Goal: Task Accomplishment & Management: Manage account settings

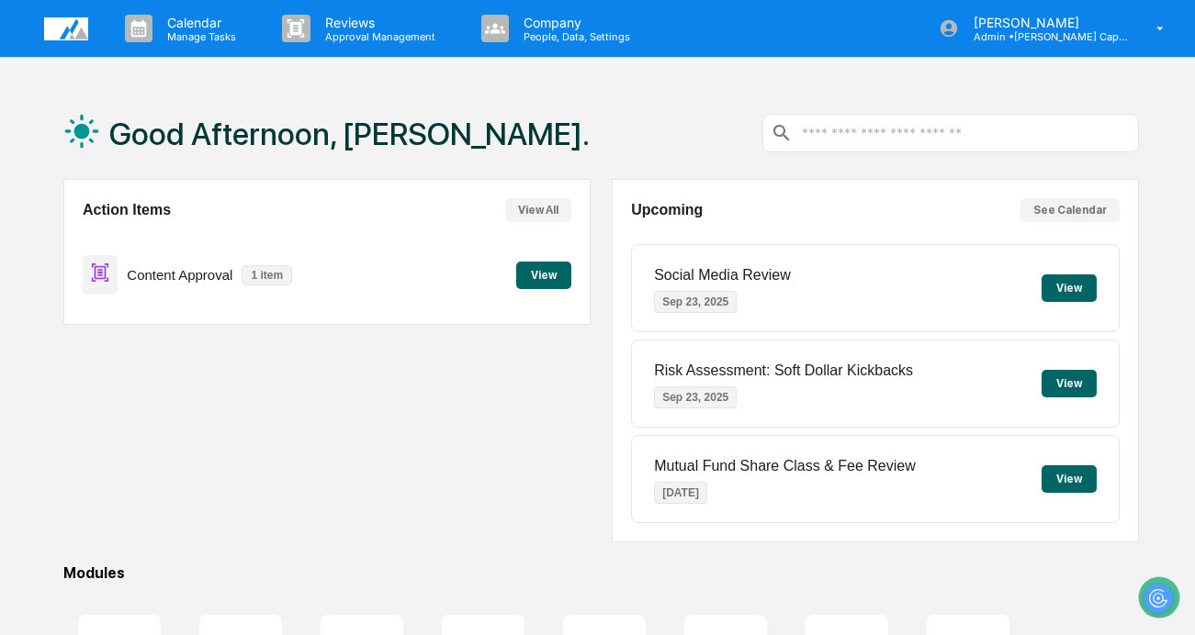
click at [550, 272] on button "View" at bounding box center [543, 276] width 55 height 28
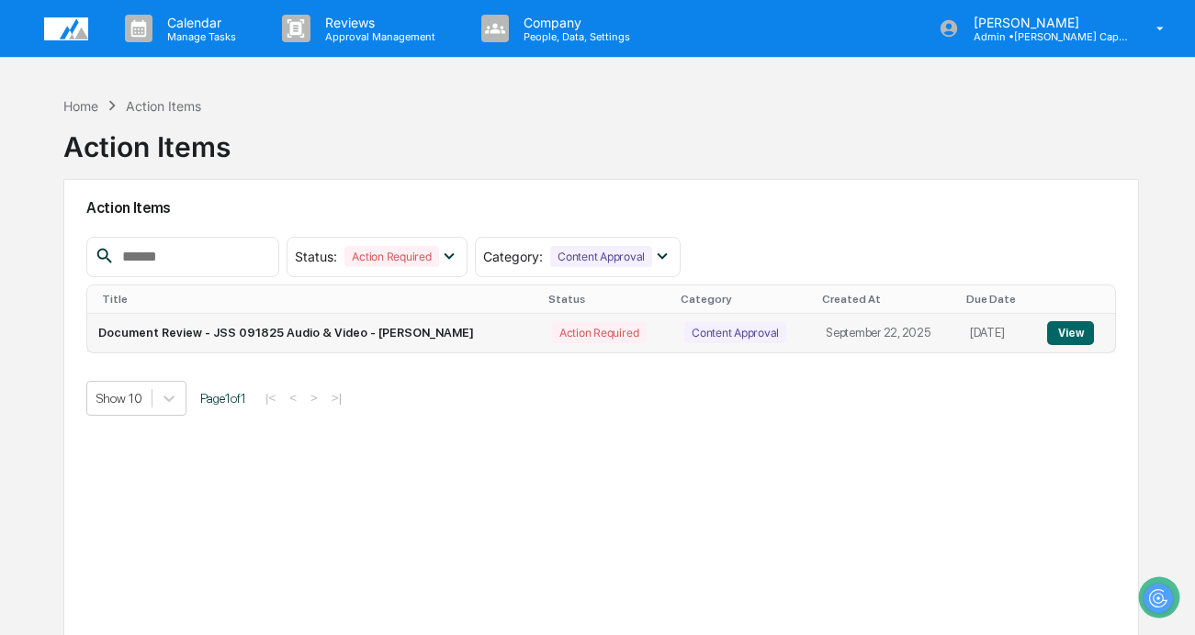
click at [411, 325] on td "Document Review - JSS 091825 Audio & Video - Bailey Sanchez" at bounding box center [314, 333] width 454 height 39
click at [1085, 329] on button "View" at bounding box center [1070, 333] width 47 height 24
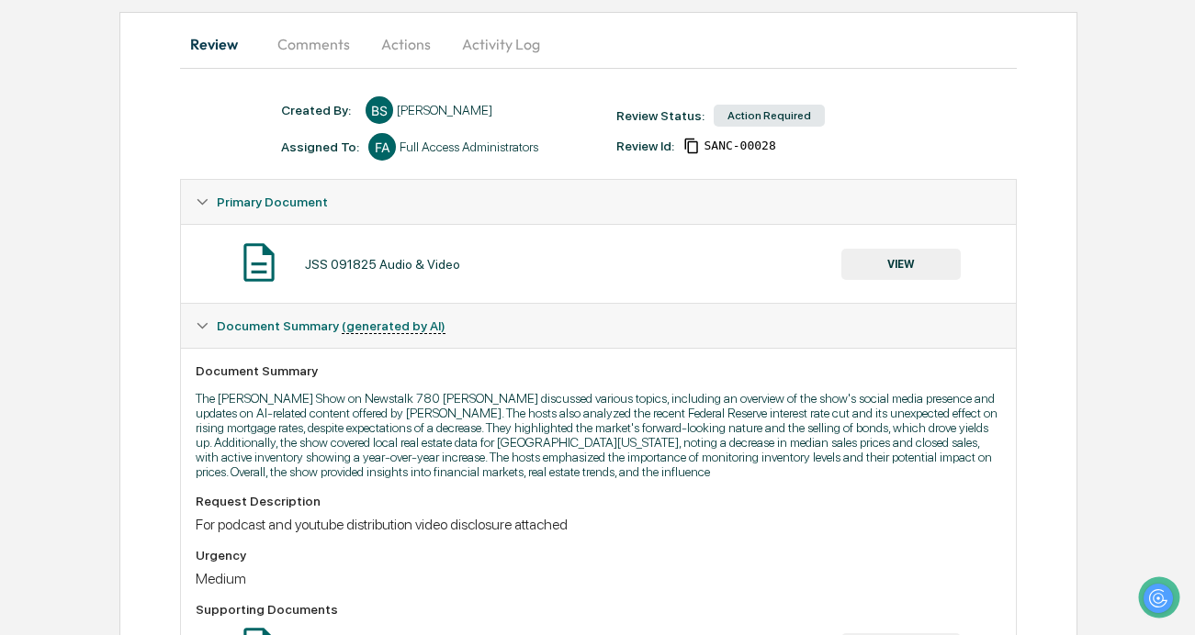
scroll to position [107, 0]
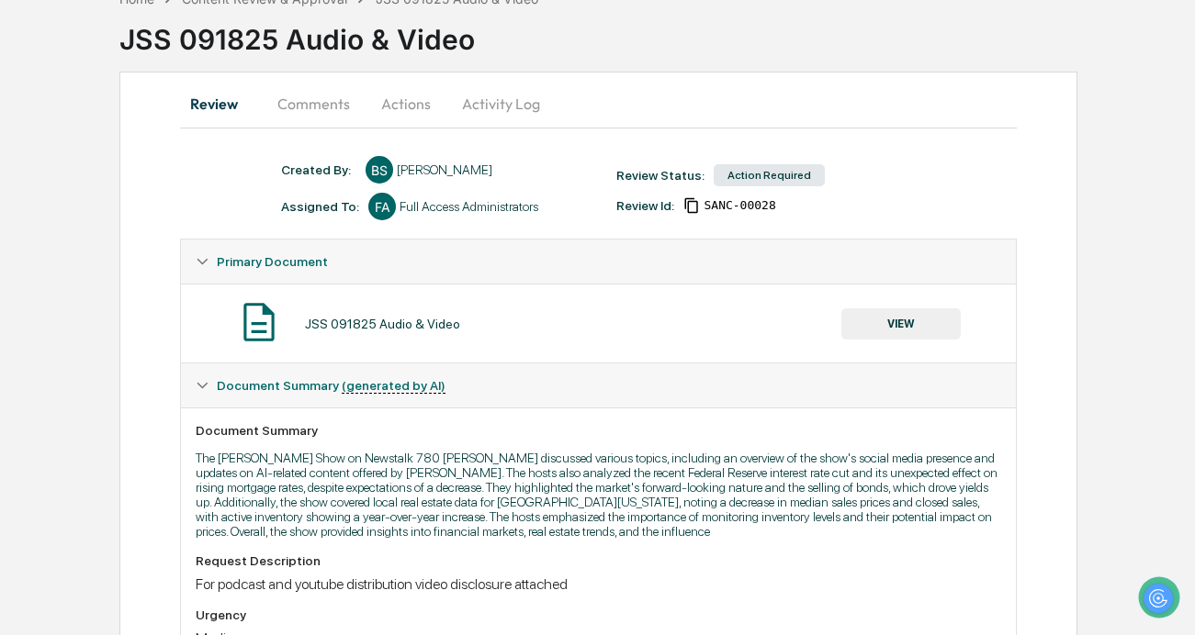
click at [924, 325] on button "VIEW" at bounding box center [900, 324] width 119 height 31
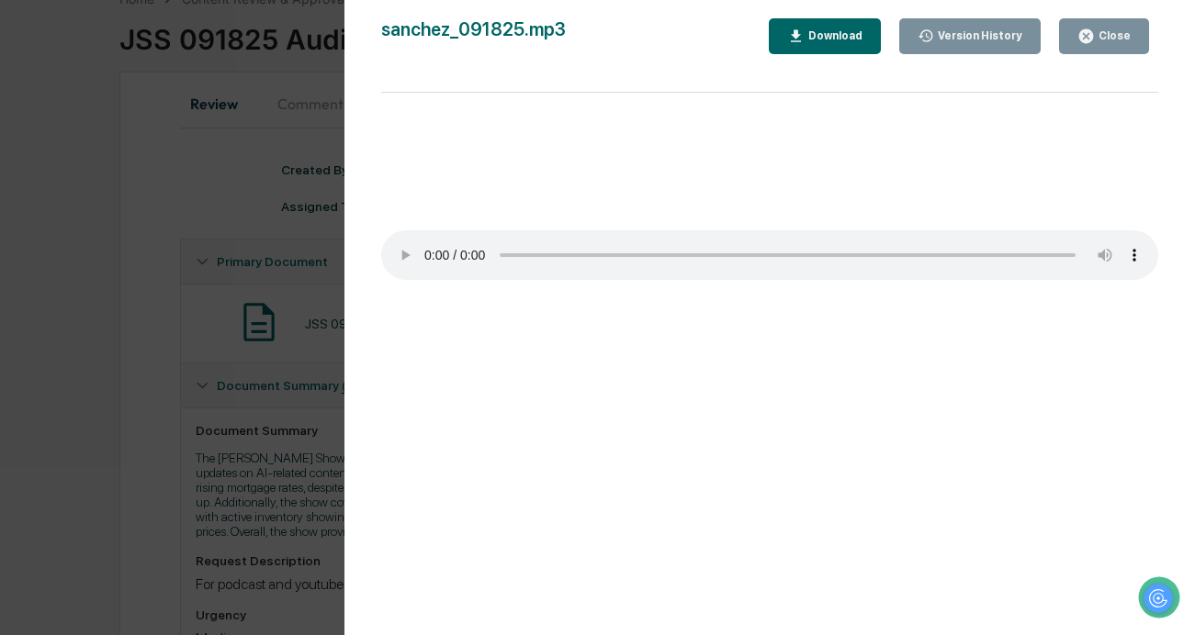
click at [292, 223] on div "Version History 09/22/2025, 06:36 PM Bailey Sanchez 09/18/2025, 11:40 PM Bailey…" at bounding box center [597, 317] width 1195 height 635
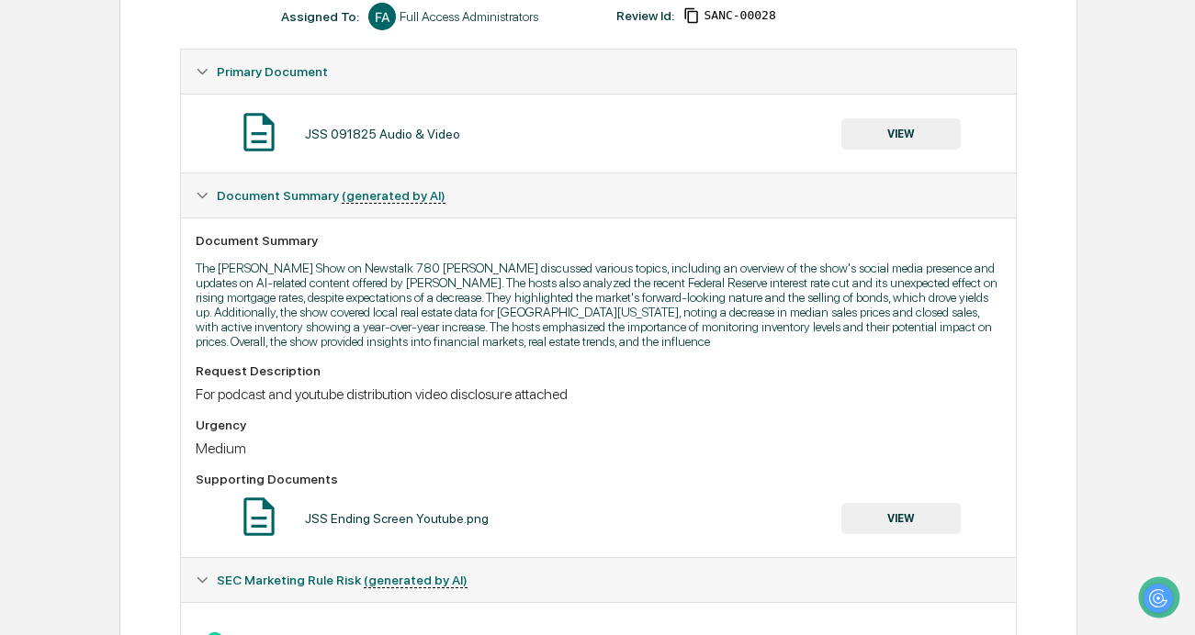
scroll to position [0, 0]
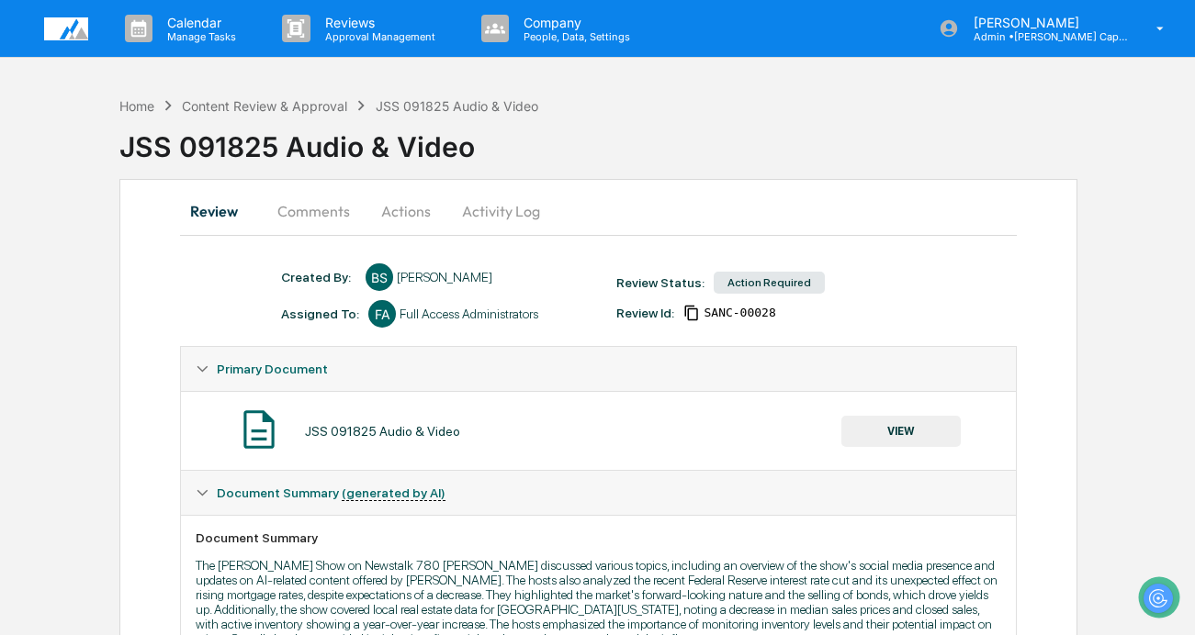
click at [308, 210] on button "Comments" at bounding box center [314, 211] width 102 height 44
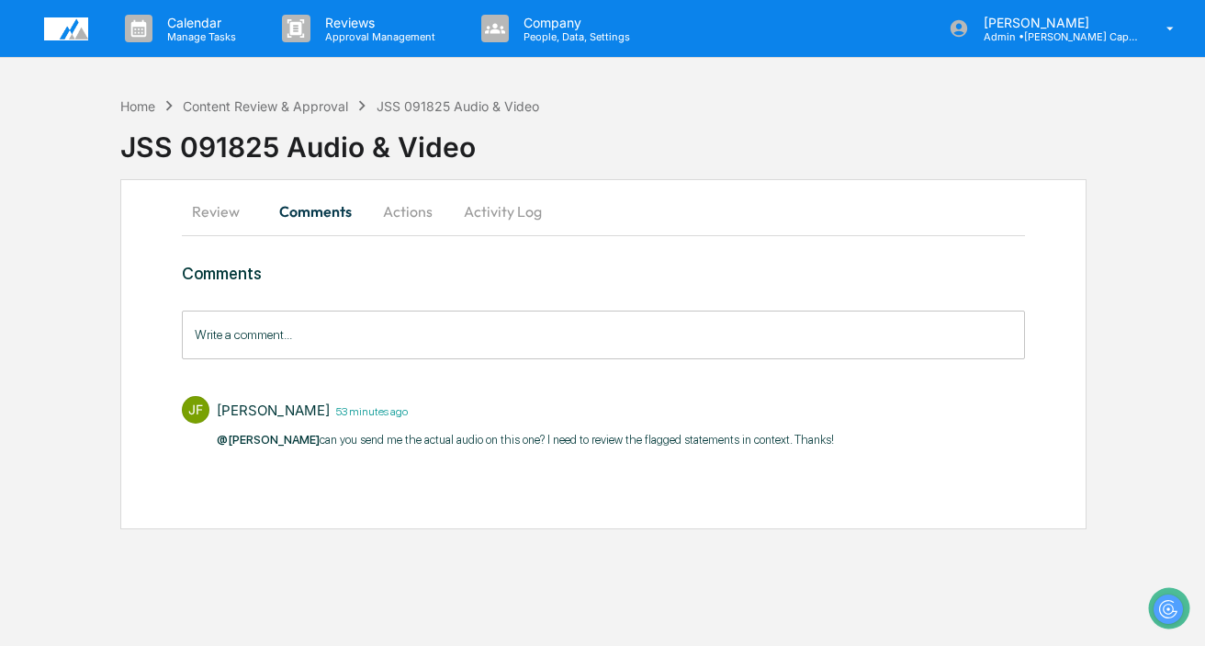
click at [400, 209] on button "Actions" at bounding box center [407, 211] width 83 height 44
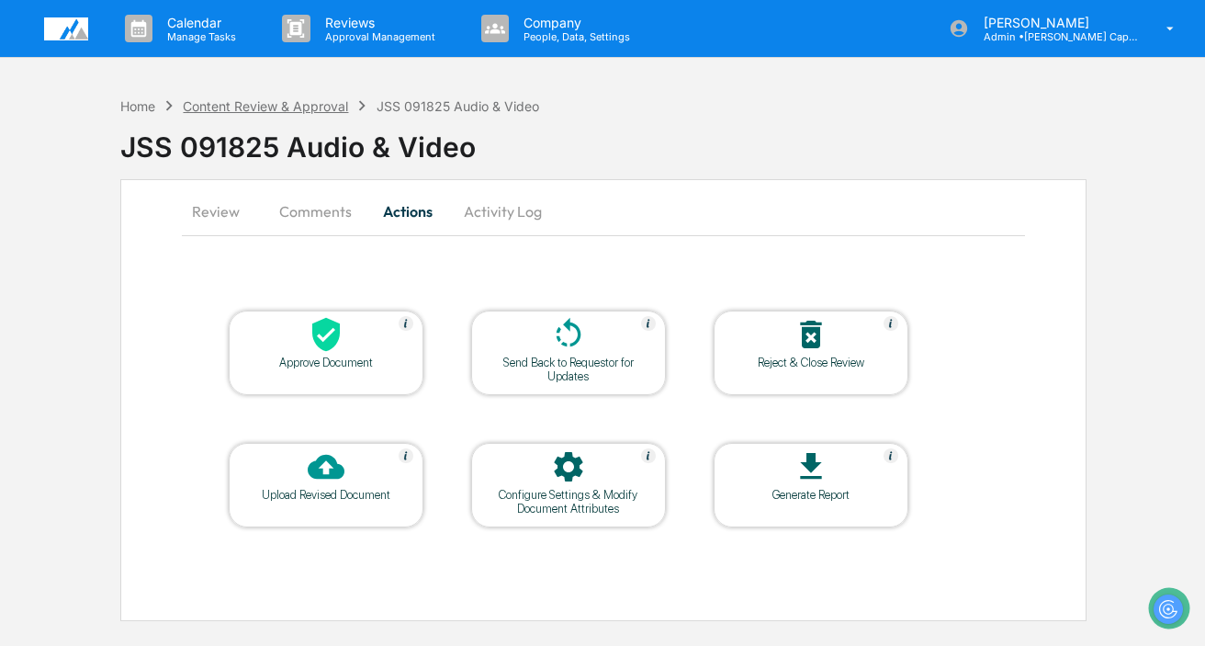
click at [271, 99] on div "Content Review & Approval" at bounding box center [265, 106] width 165 height 16
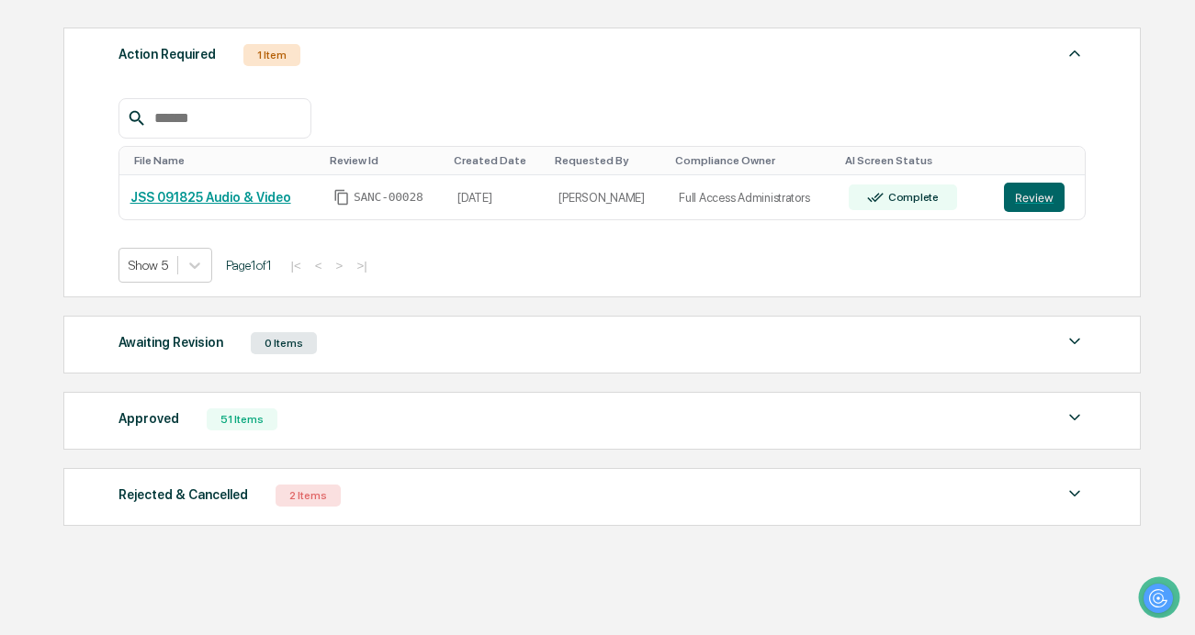
scroll to position [260, 0]
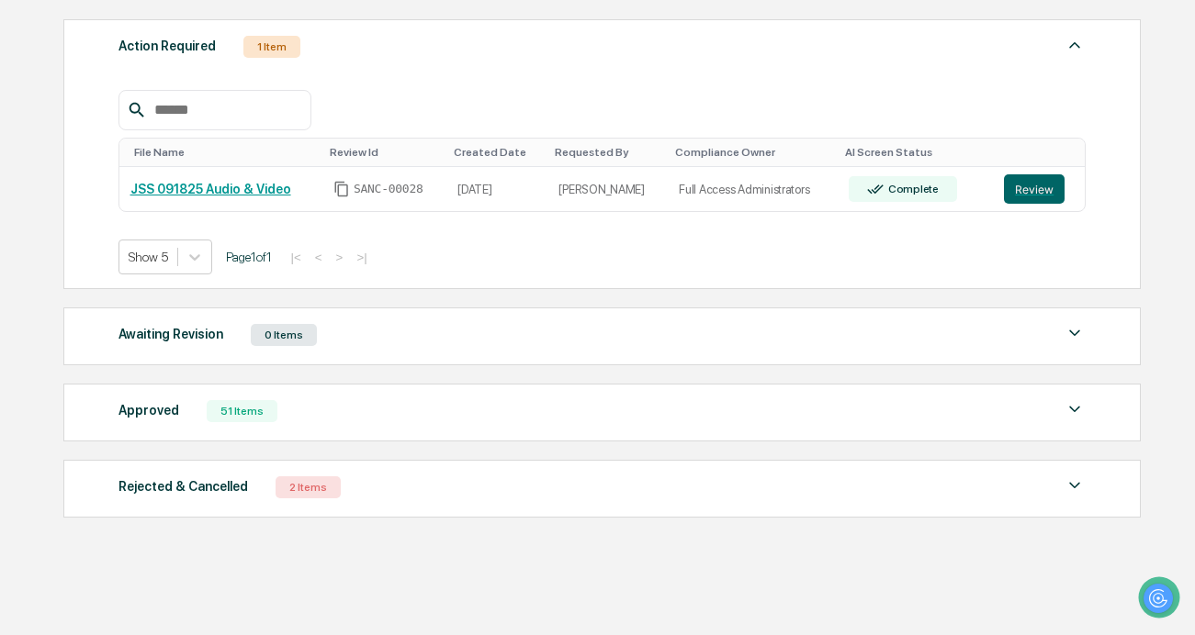
click at [303, 407] on div "Approved 51 Items" at bounding box center [602, 412] width 968 height 26
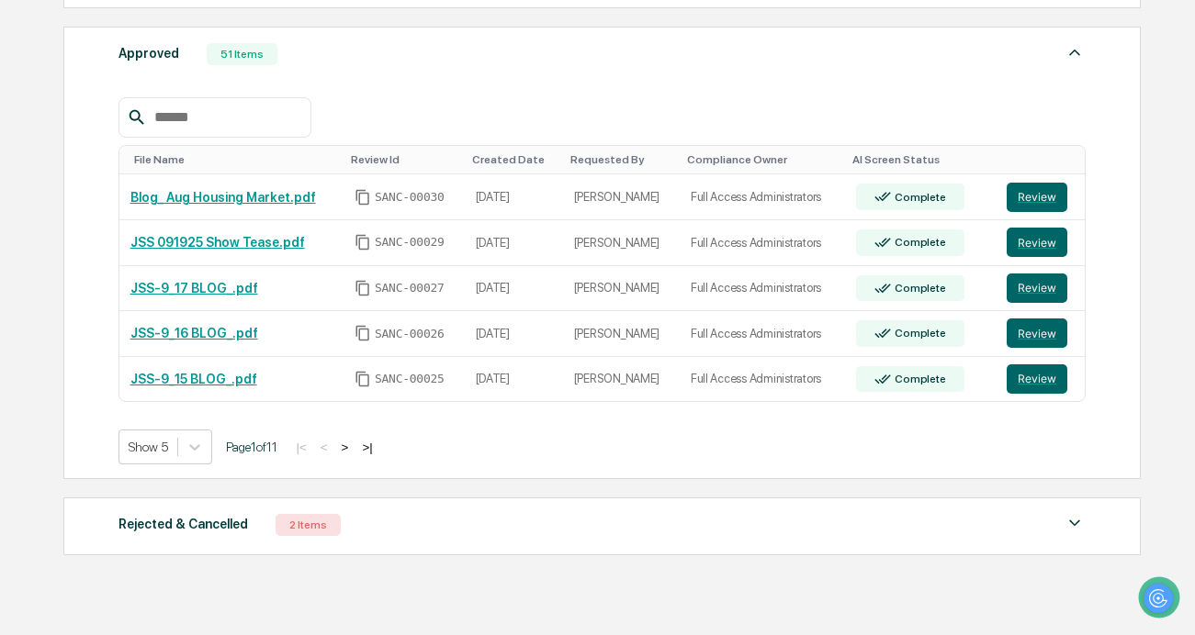
scroll to position [619, 0]
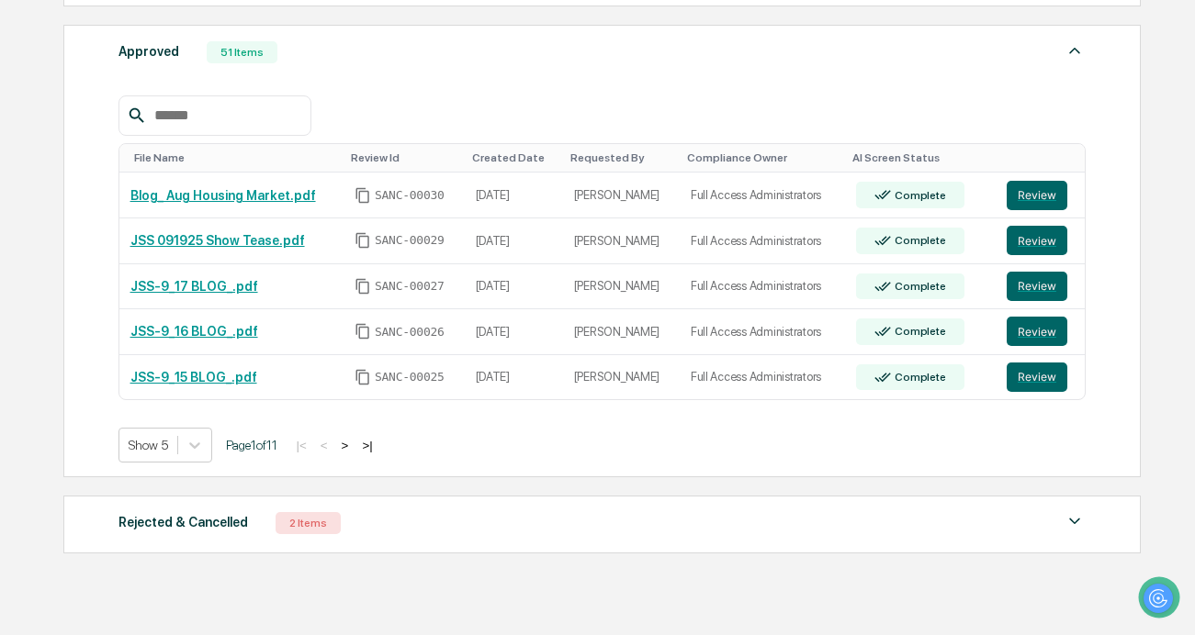
click at [377, 449] on div "|< < > >|" at bounding box center [334, 446] width 87 height 16
click at [354, 447] on button ">" at bounding box center [345, 446] width 18 height 16
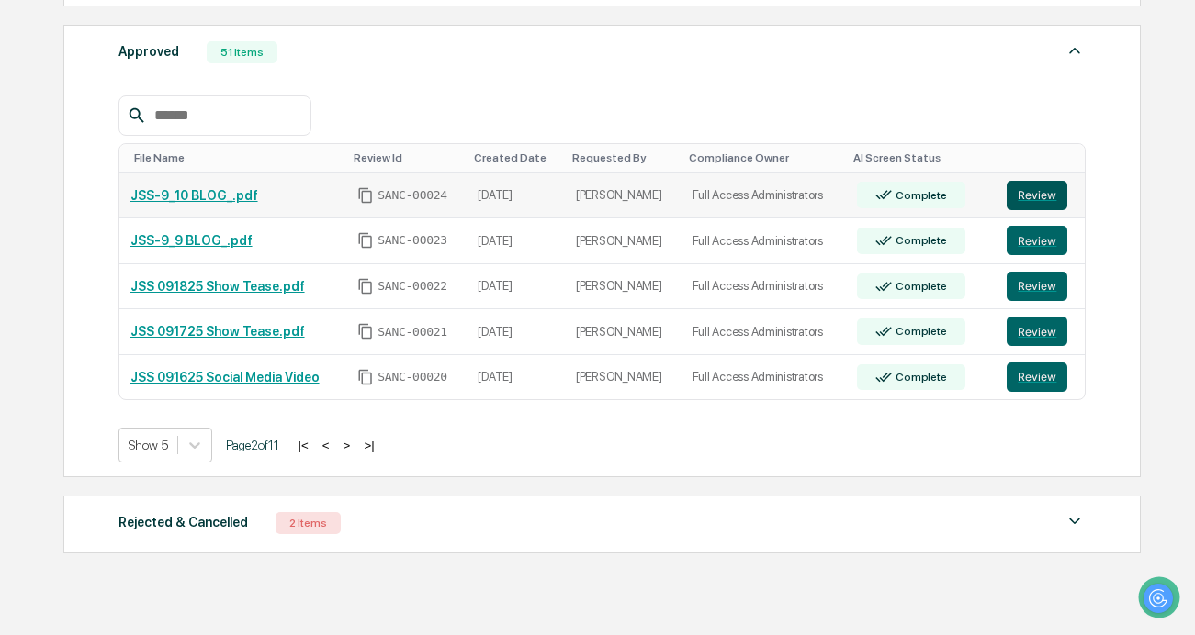
click at [1048, 193] on button "Review" at bounding box center [1036, 195] width 61 height 29
click at [194, 277] on td "JSS 091825 Show Tease.pdf" at bounding box center [233, 287] width 228 height 46
click at [1016, 275] on button "Review" at bounding box center [1036, 286] width 61 height 29
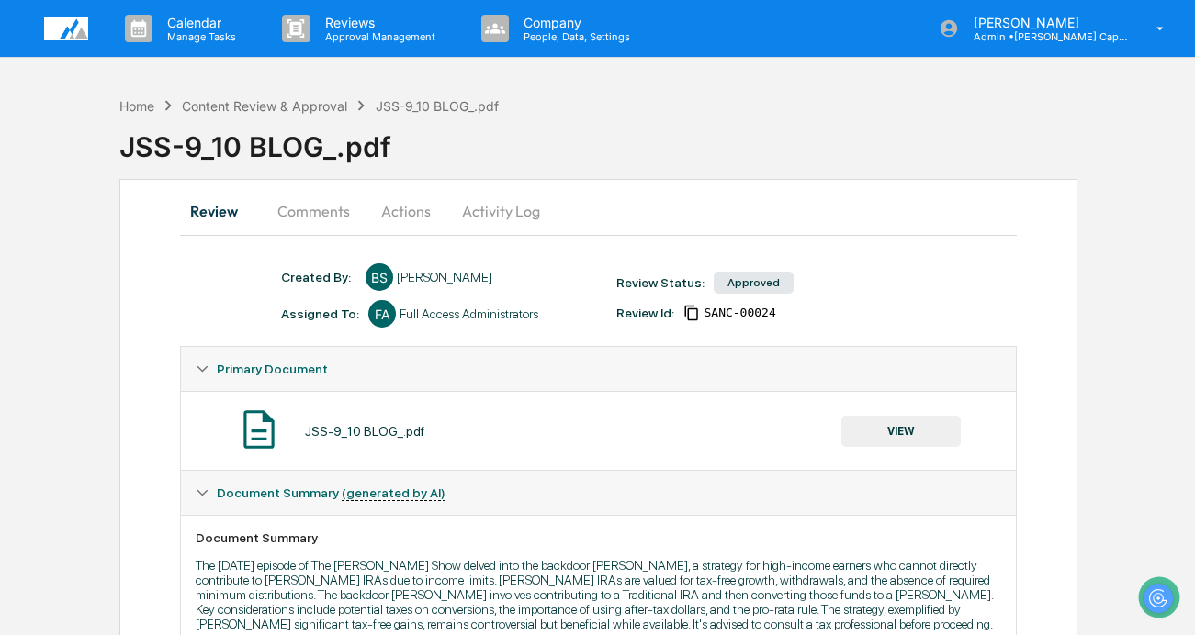
click at [345, 215] on button "Comments" at bounding box center [314, 211] width 102 height 44
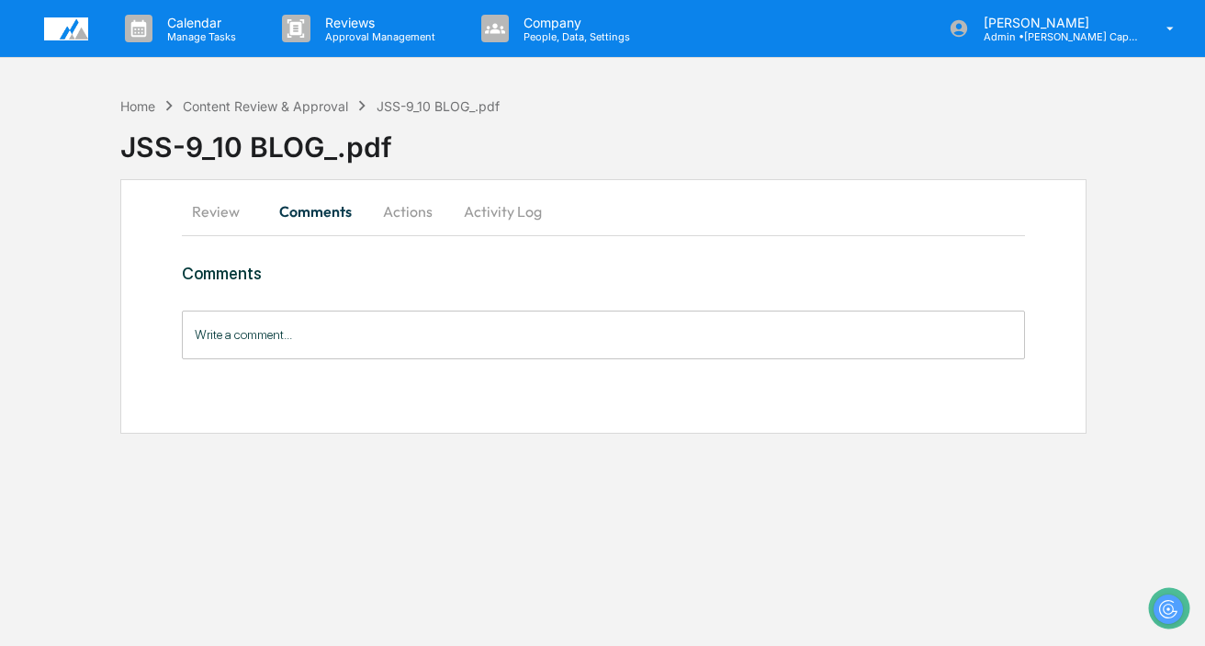
click at [445, 215] on button "Actions" at bounding box center [407, 211] width 83 height 44
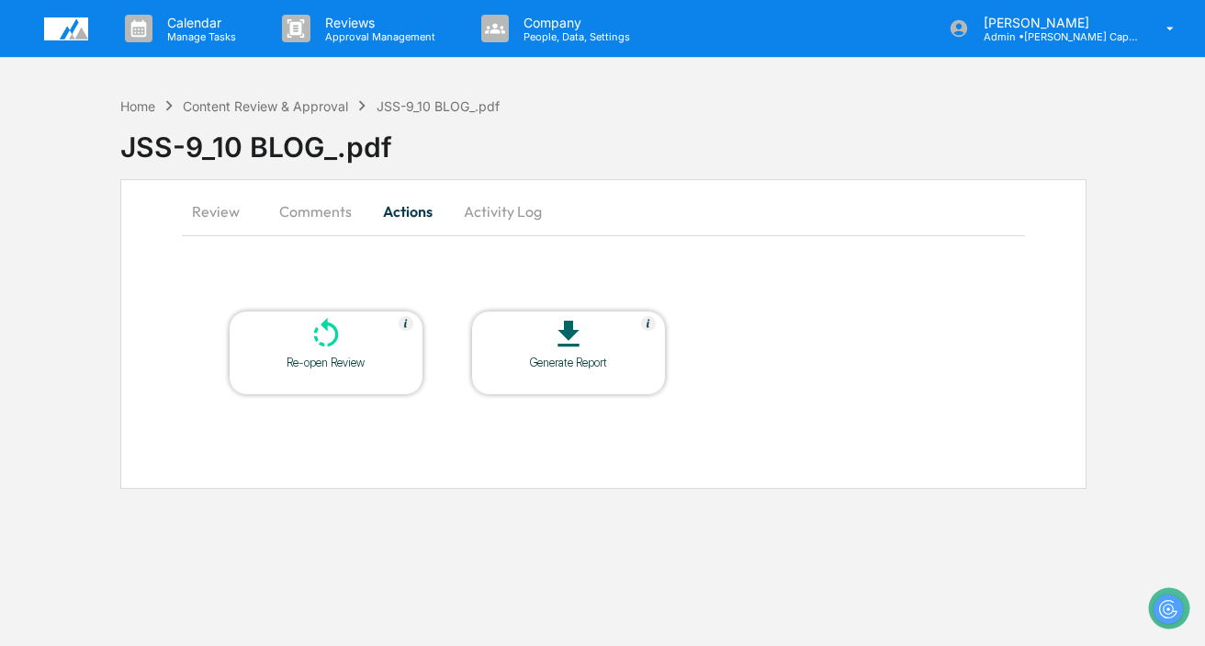
click at [202, 205] on button "Review" at bounding box center [223, 211] width 83 height 44
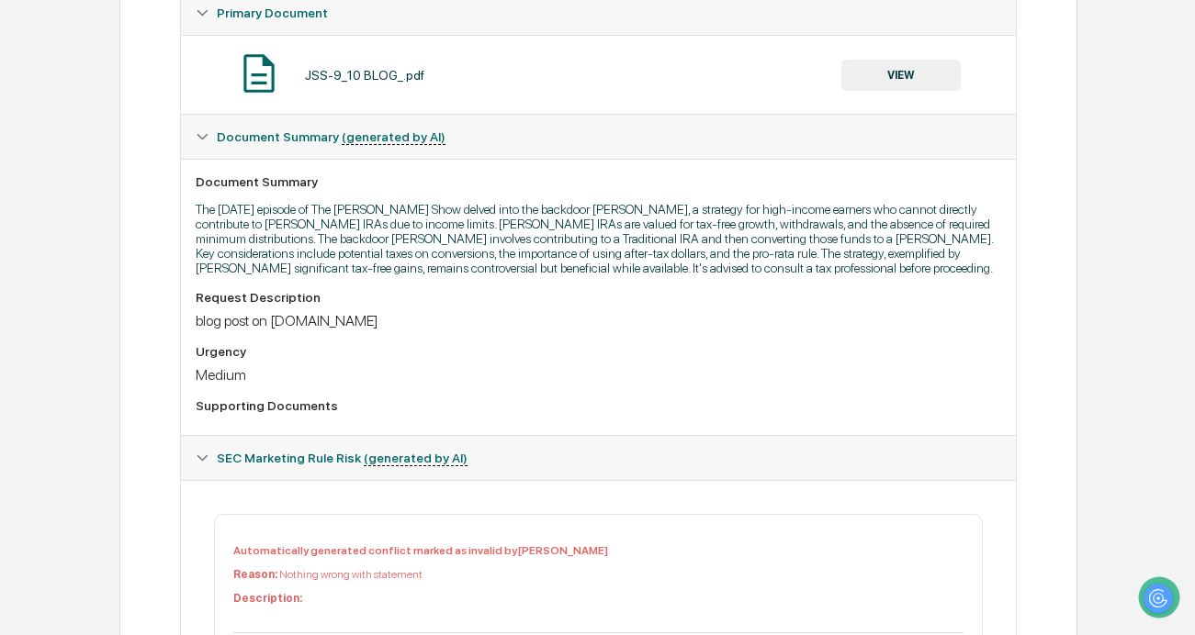
scroll to position [775, 0]
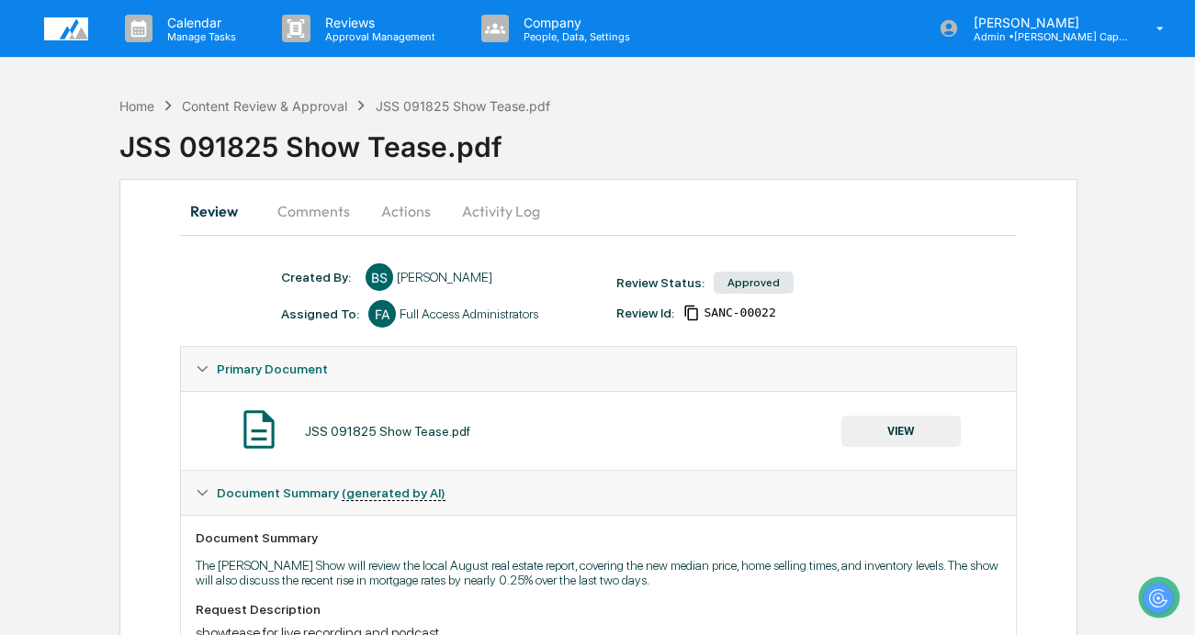
click at [306, 219] on button "Comments" at bounding box center [314, 211] width 102 height 44
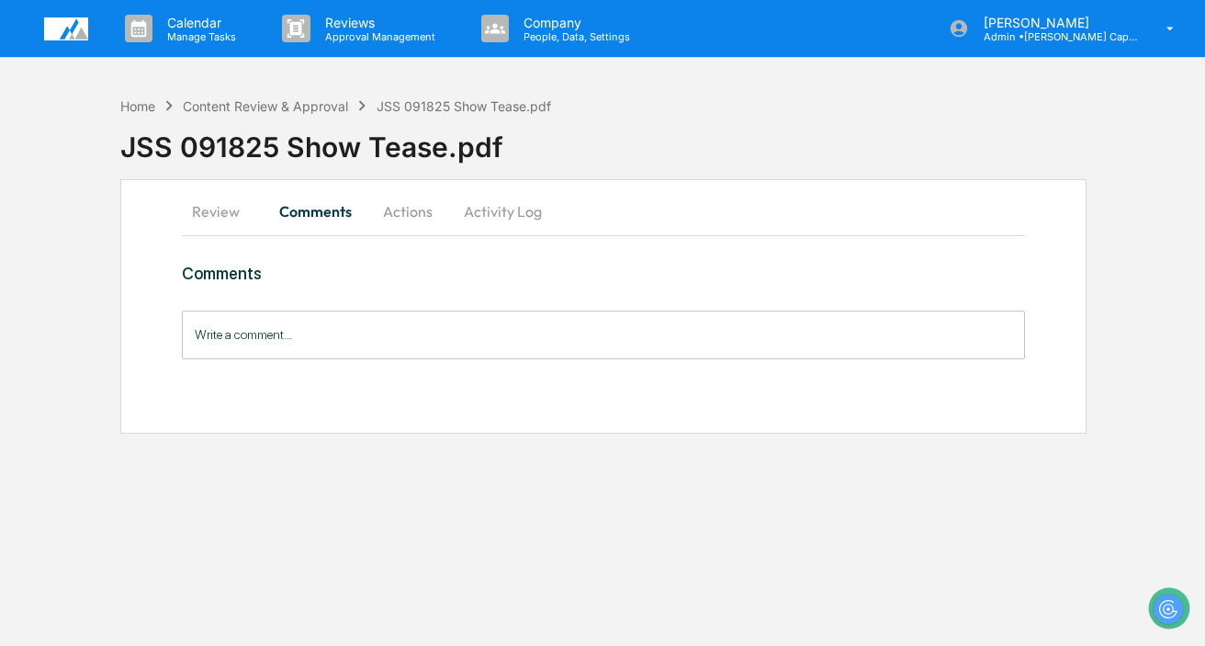
click at [402, 202] on button "Actions" at bounding box center [407, 211] width 83 height 44
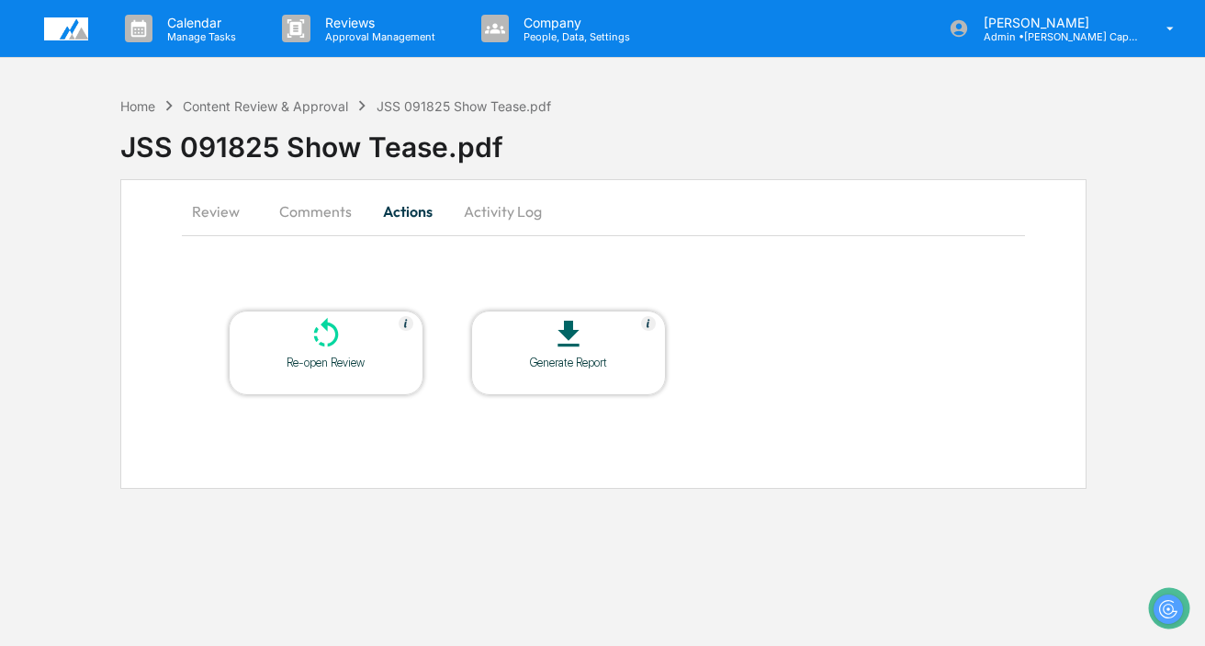
click at [518, 210] on button "Activity Log" at bounding box center [502, 211] width 107 height 44
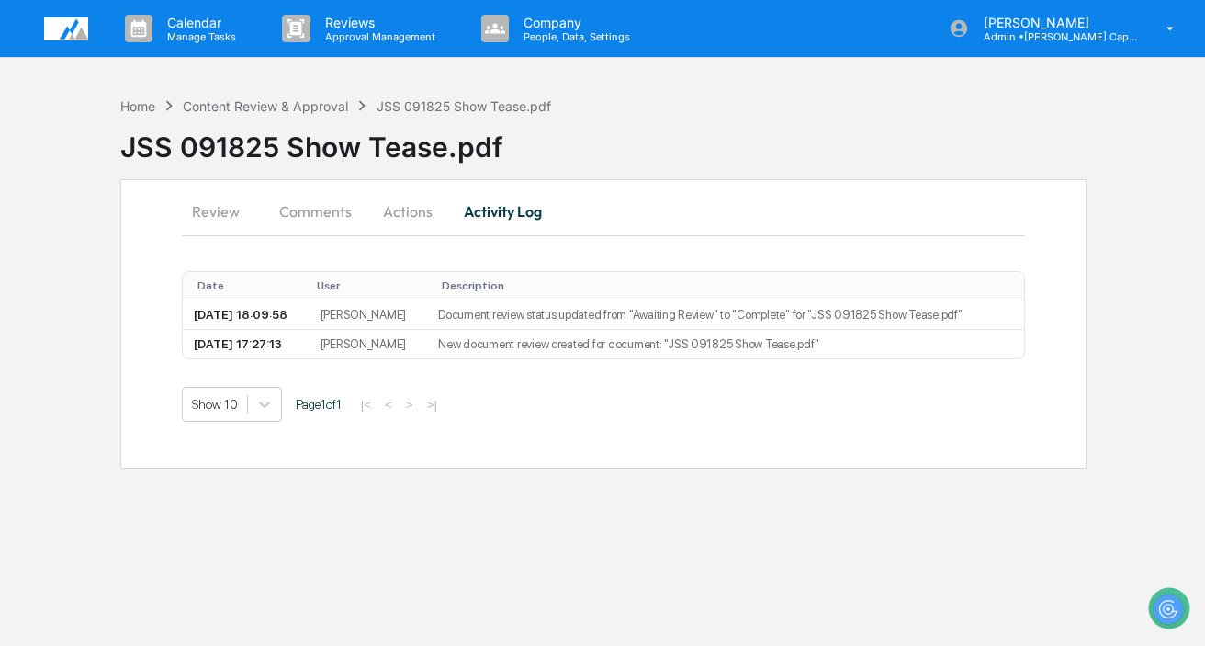
click at [42, 31] on div "Calendar Manage Tasks Reviews Approval Management Company People, Data, Setting…" at bounding box center [602, 29] width 1205 height 58
